Goal: Communication & Community: Answer question/provide support

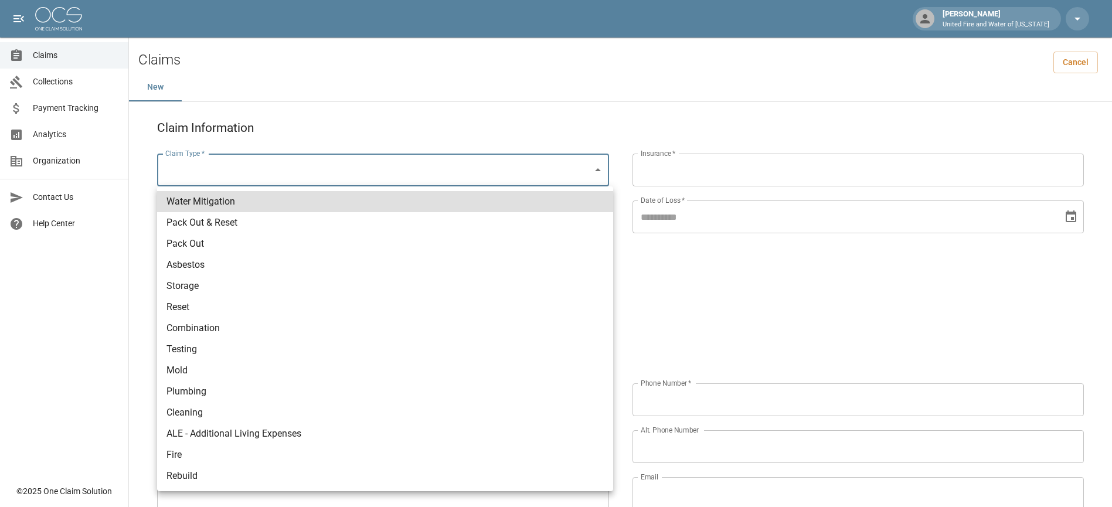
click at [290, 160] on body "April Harding United Fire and Water of Louisiana Claims Collections Payment Tra…" at bounding box center [556, 490] width 1112 height 980
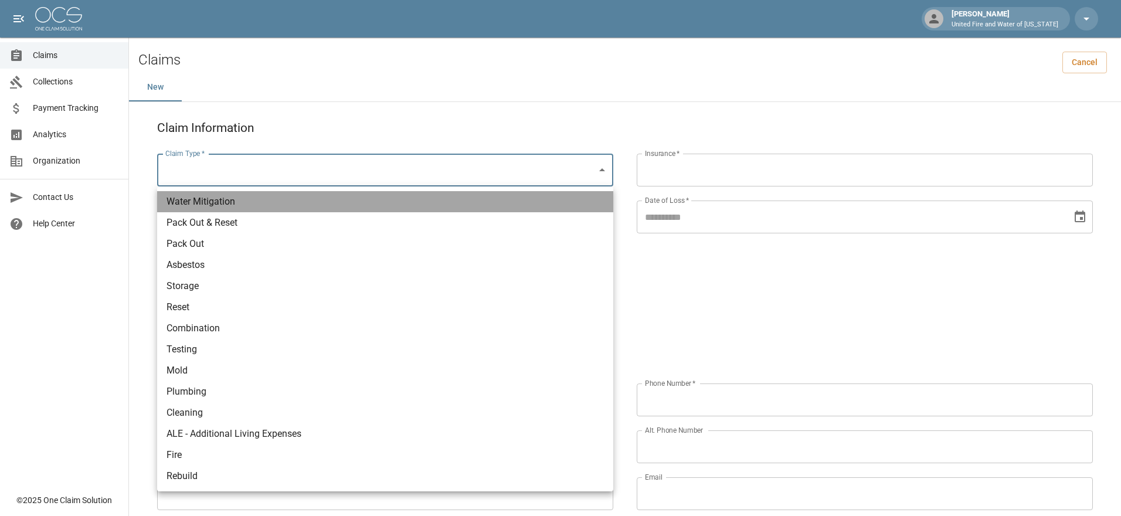
click at [276, 203] on li "Water Mitigation" at bounding box center [385, 201] width 456 height 21
type input "**********"
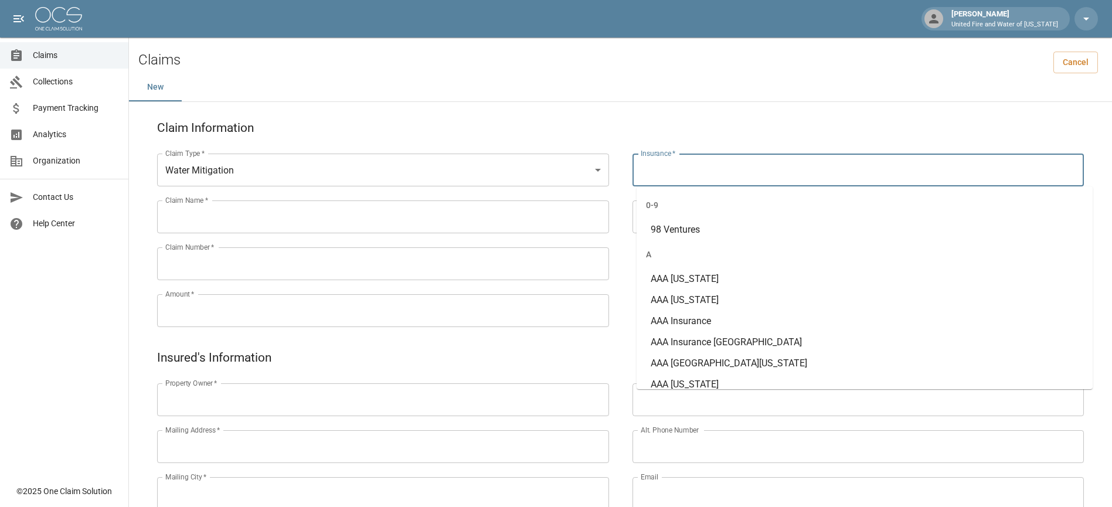
click at [725, 165] on input "Insurance   *" at bounding box center [859, 170] width 442 height 22
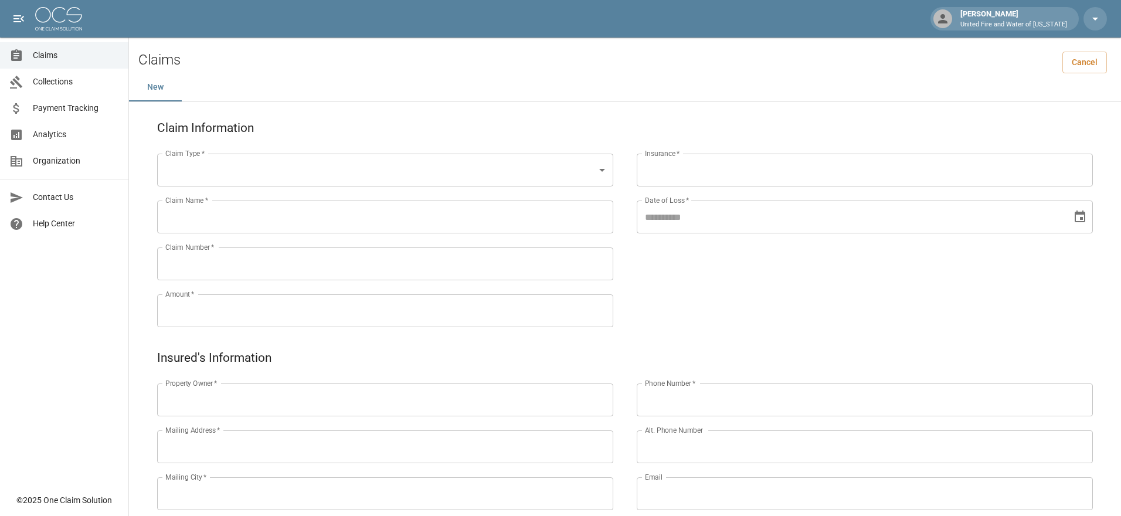
click at [253, 170] on body "[PERSON_NAME] United Fire and Water of [US_STATE] Claims Collections Payment Tr…" at bounding box center [560, 490] width 1121 height 980
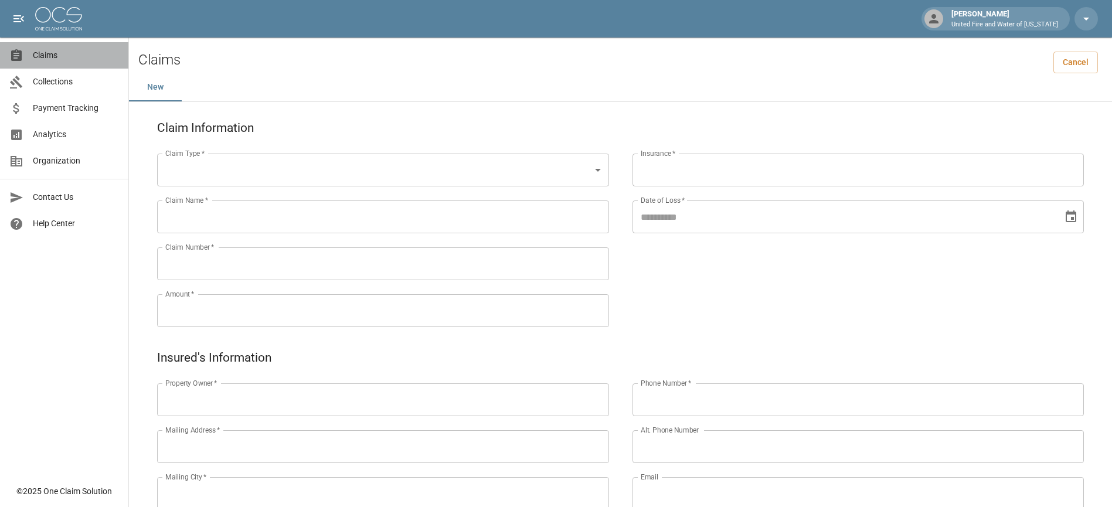
click at [77, 55] on span "Claims" at bounding box center [76, 55] width 86 height 12
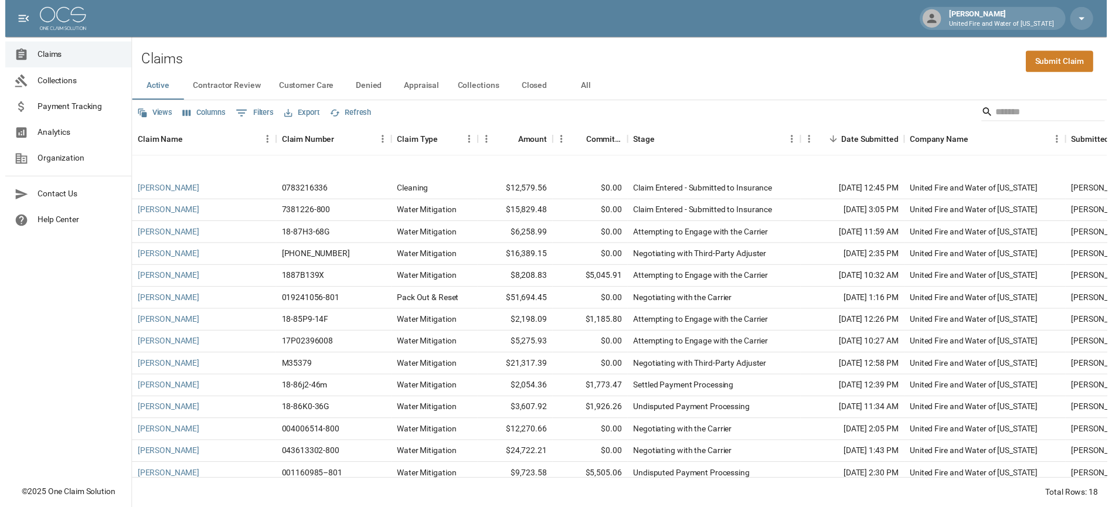
scroll to position [83, 0]
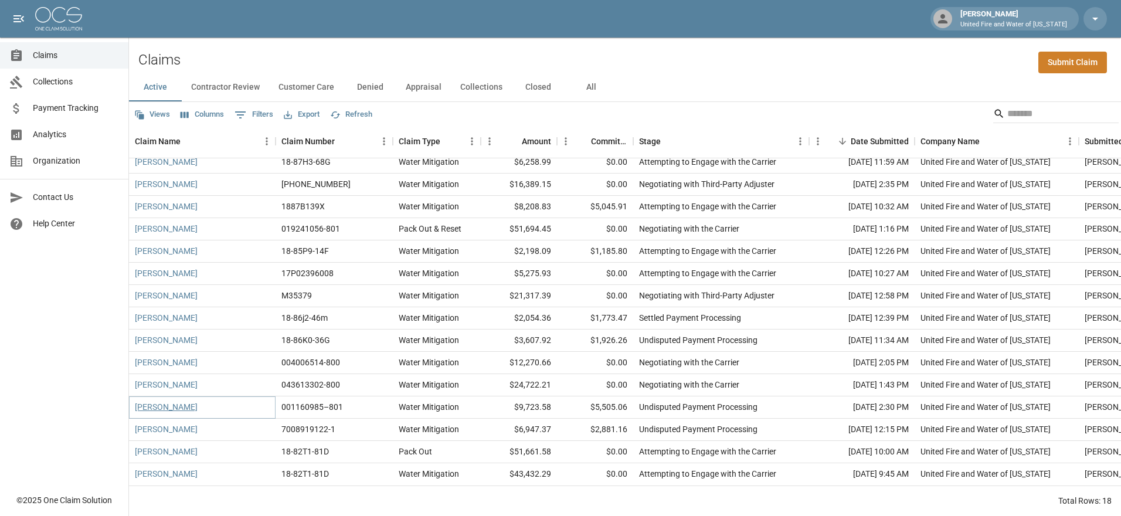
click at [171, 401] on link "John Fabre" at bounding box center [166, 407] width 63 height 12
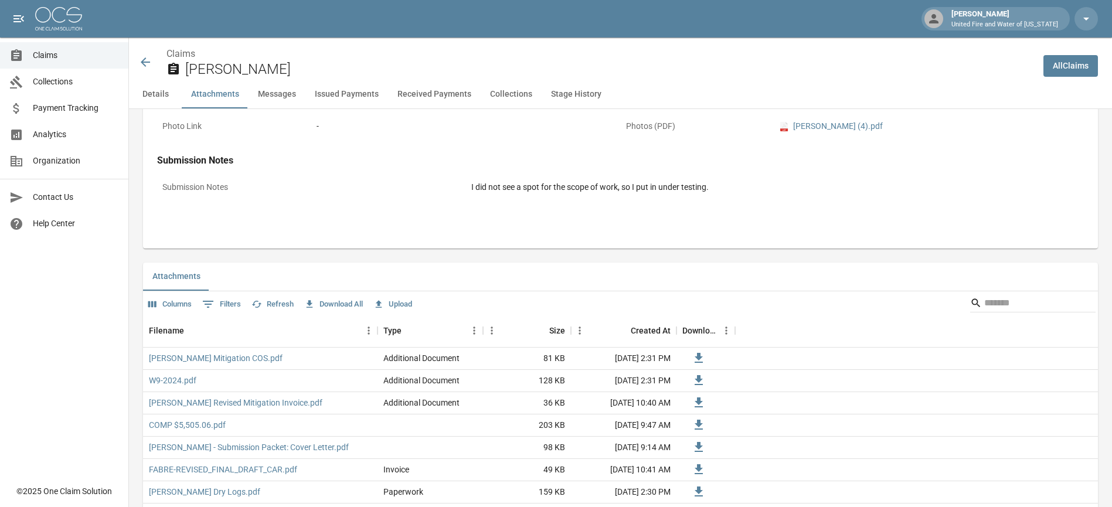
scroll to position [997, 0]
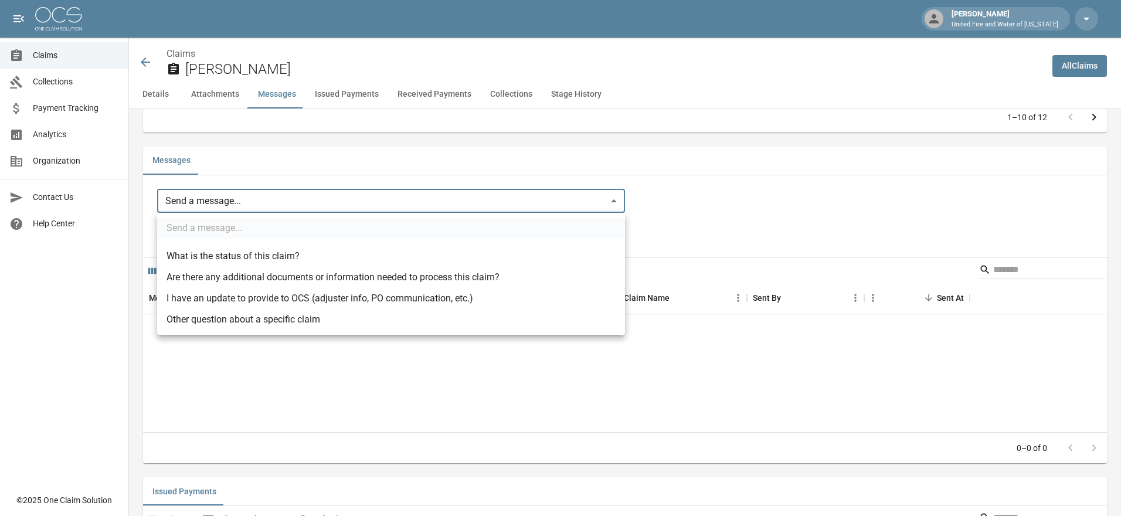
click at [260, 205] on body "April Harding United Fire and Water of Louisiana Claims Collections Payment Tra…" at bounding box center [560, 256] width 1121 height 2506
click at [273, 305] on li "I have an update to provide to OCS (adjuster info, PO communication, etc.)" at bounding box center [391, 298] width 468 height 21
type input "**********"
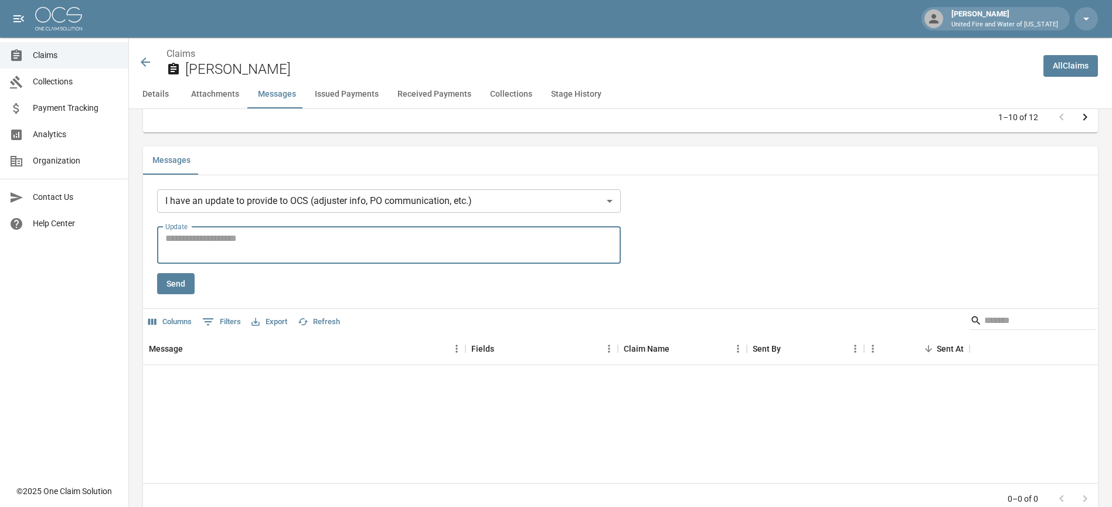
click at [254, 241] on textarea "Update" at bounding box center [388, 245] width 447 height 27
type textarea "*"
type textarea "**********"
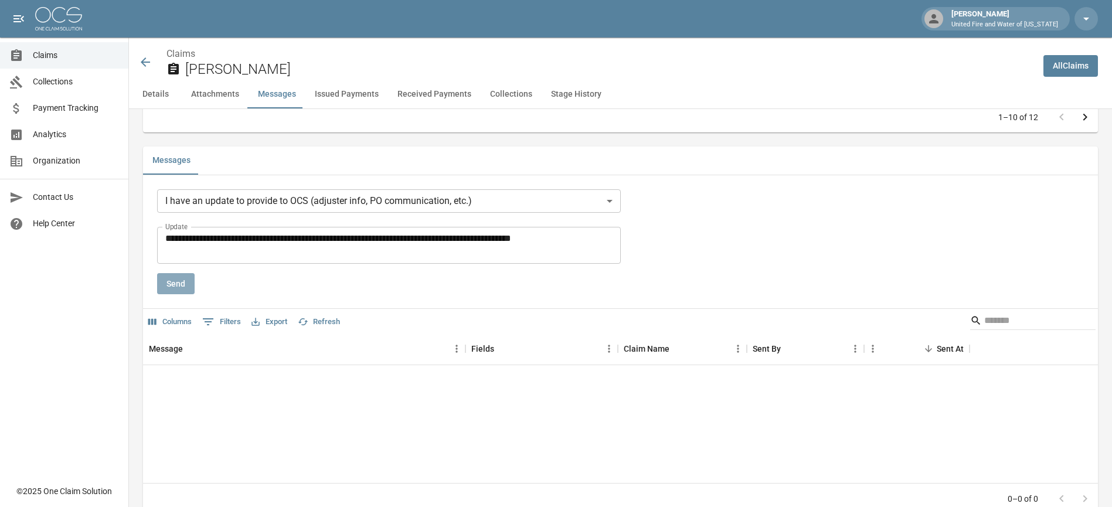
click at [182, 284] on button "Send" at bounding box center [176, 284] width 38 height 22
